Goal: Task Accomplishment & Management: Complete application form

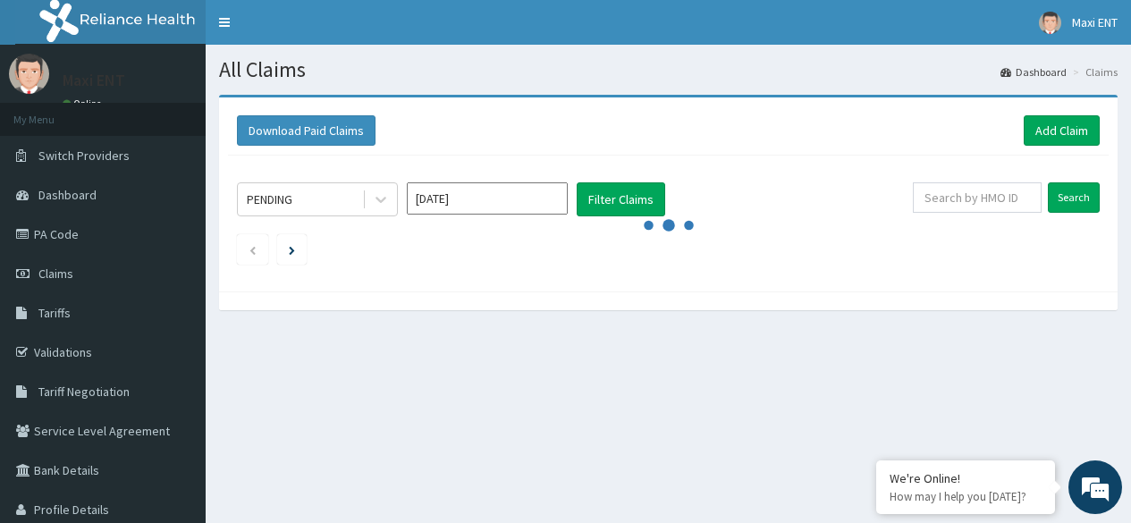
click at [1056, 139] on link "Add Claim" at bounding box center [1062, 130] width 76 height 30
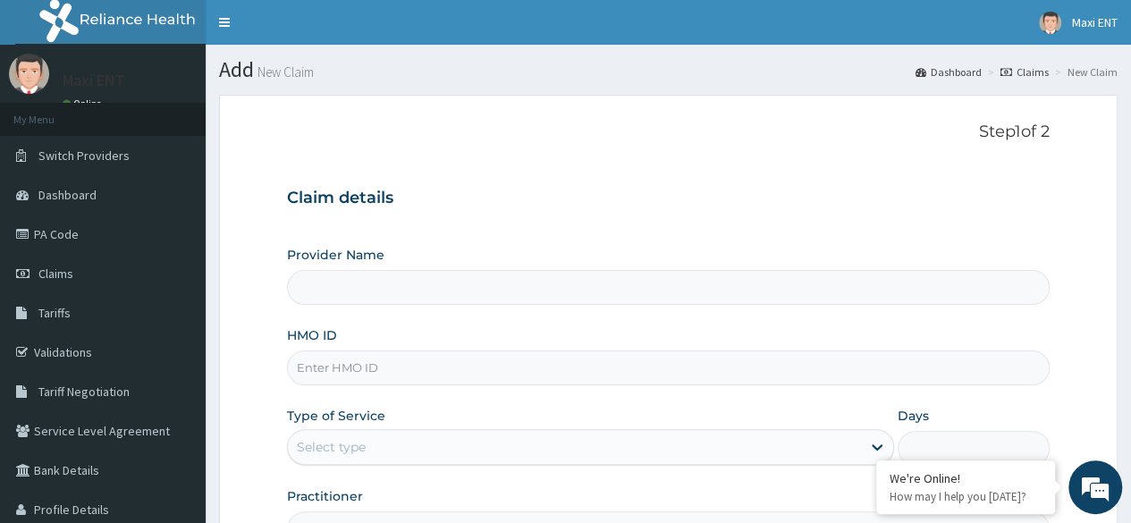
click at [394, 369] on input "HMO ID" at bounding box center [668, 368] width 763 height 35
type input "Maxi ENT"
type input "ABP/10156/A"
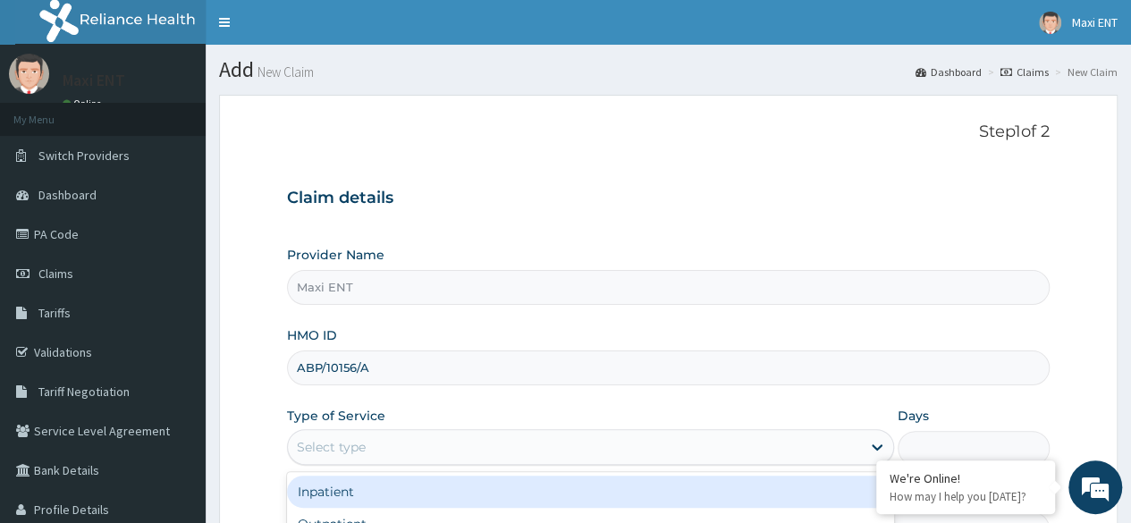
click at [423, 453] on div "Select type" at bounding box center [574, 447] width 573 height 29
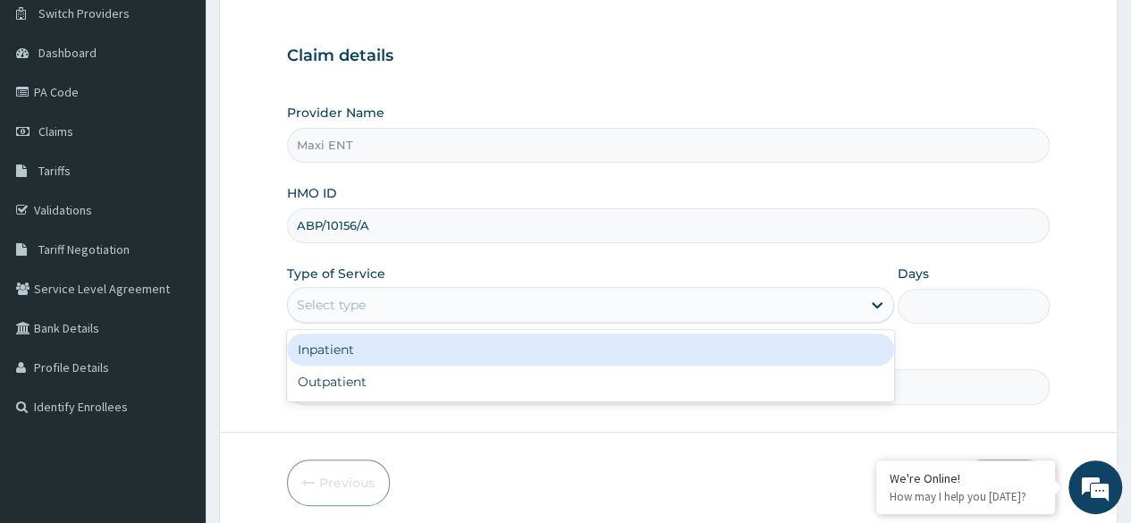
scroll to position [143, 0]
click at [478, 396] on div "Inpatient Outpatient" at bounding box center [590, 365] width 607 height 72
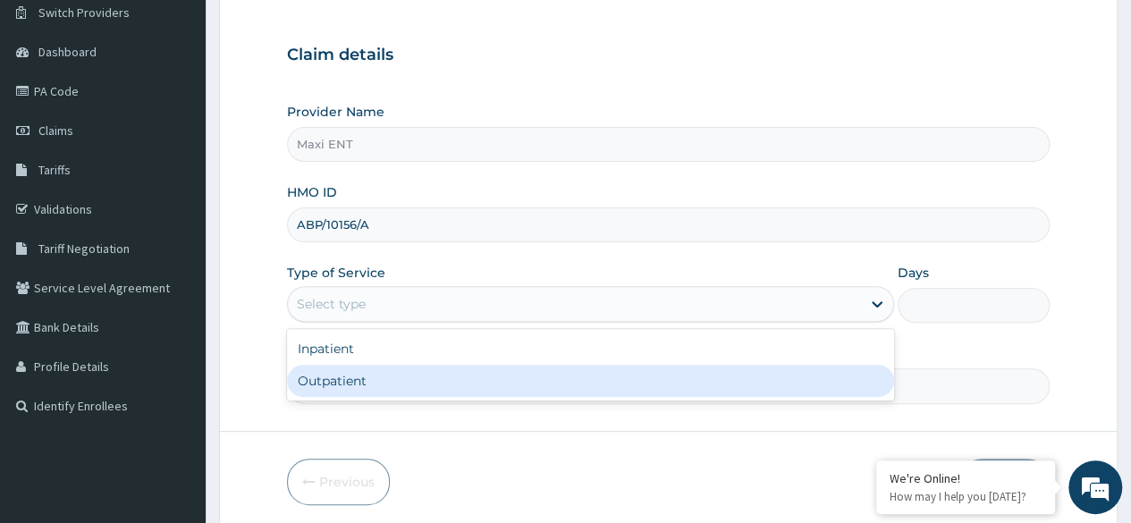
click at [385, 377] on div "Outpatient" at bounding box center [590, 381] width 607 height 32
type input "1"
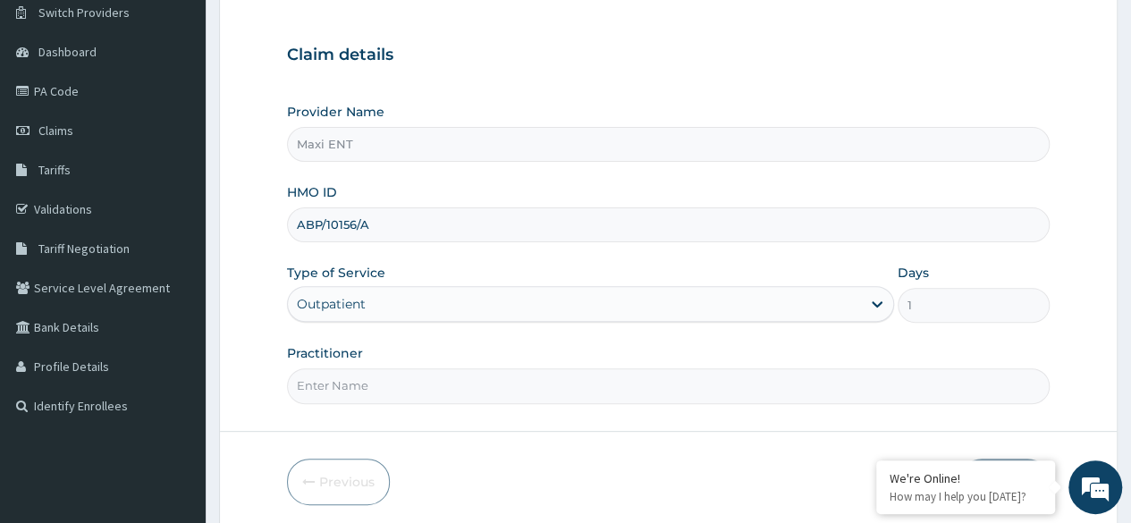
click at [386, 385] on input "Practitioner" at bounding box center [668, 385] width 763 height 35
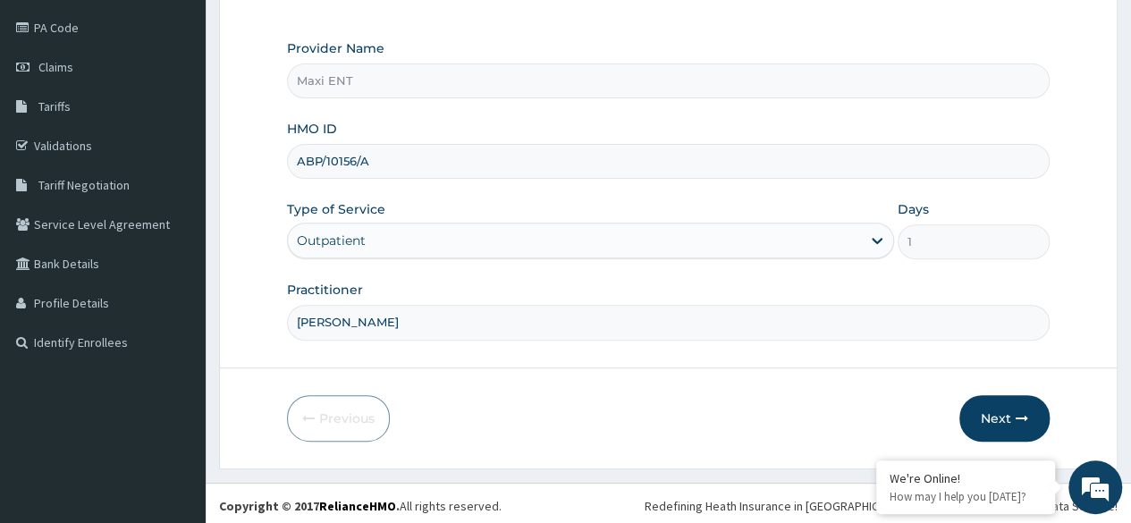
scroll to position [208, 0]
type input "DR AKINOLA"
click at [996, 397] on button "Next" at bounding box center [1005, 417] width 90 height 47
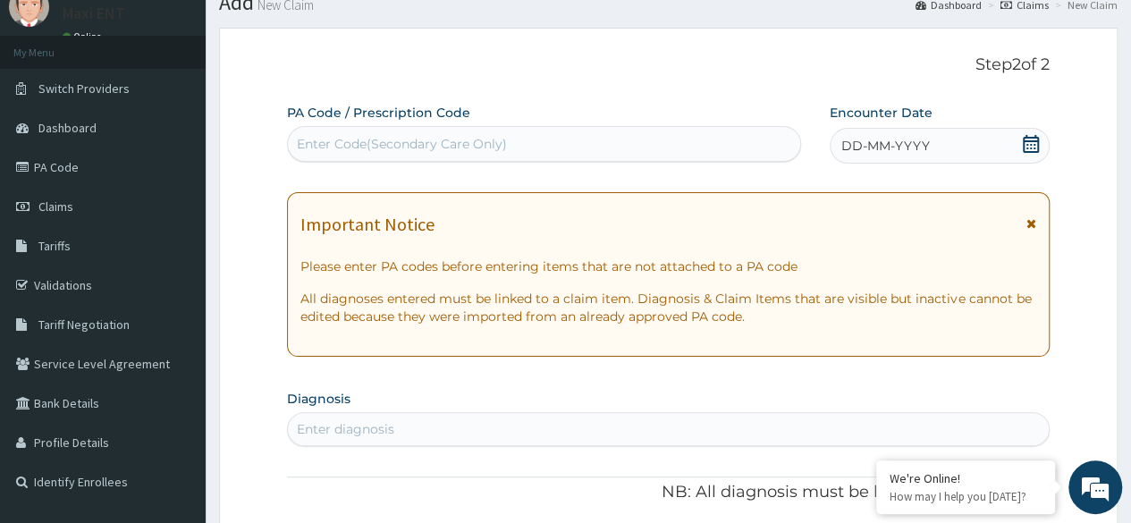
scroll to position [64, 0]
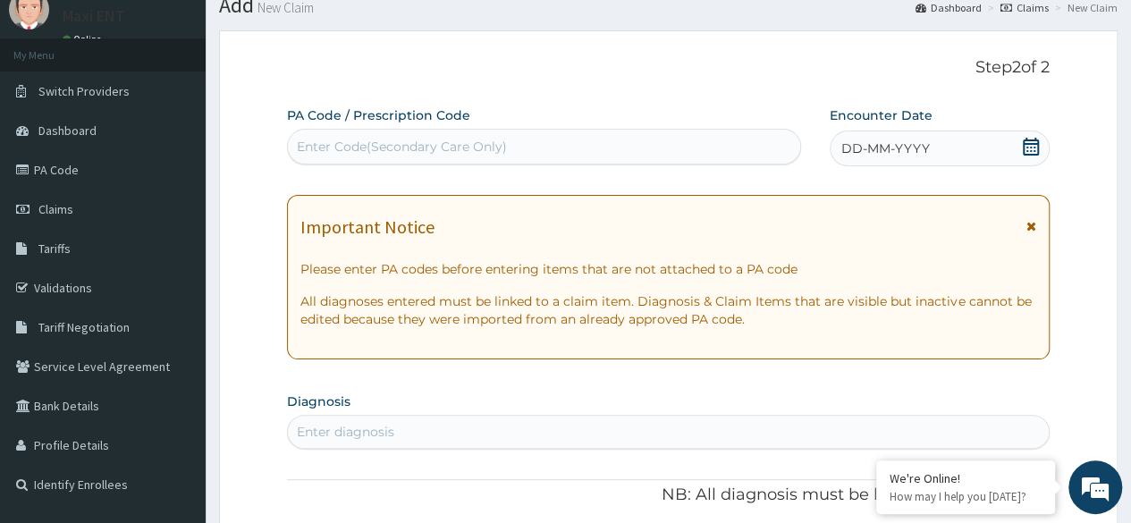
click at [347, 142] on div "Enter Code(Secondary Care Only)" at bounding box center [402, 147] width 210 height 18
paste input "PA/BB17A2"
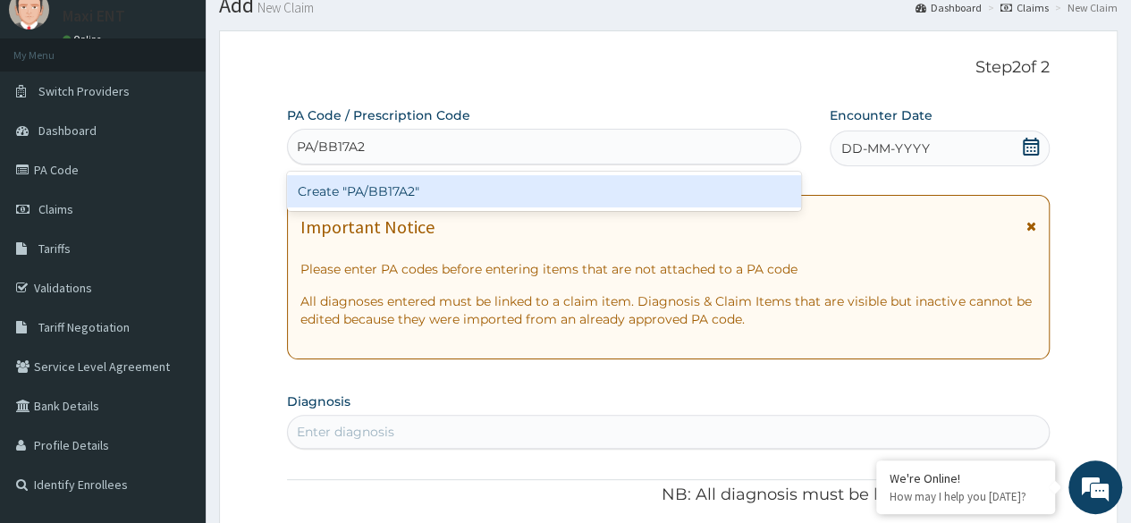
type input "PA/BB17A2"
click at [360, 199] on div "Create "PA/BB17A2"" at bounding box center [543, 191] width 513 height 32
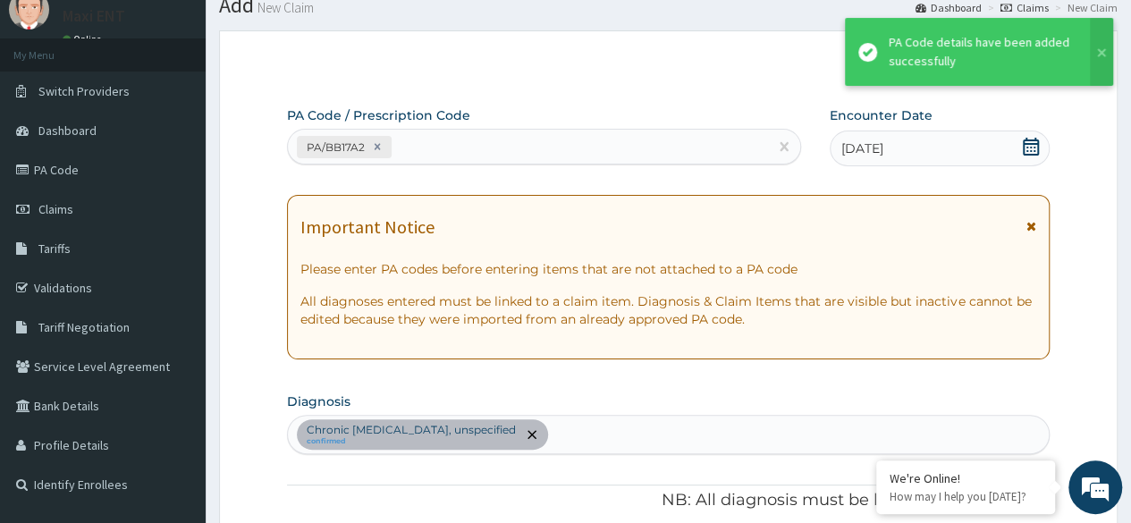
scroll to position [481, 0]
